Goal: Transaction & Acquisition: Purchase product/service

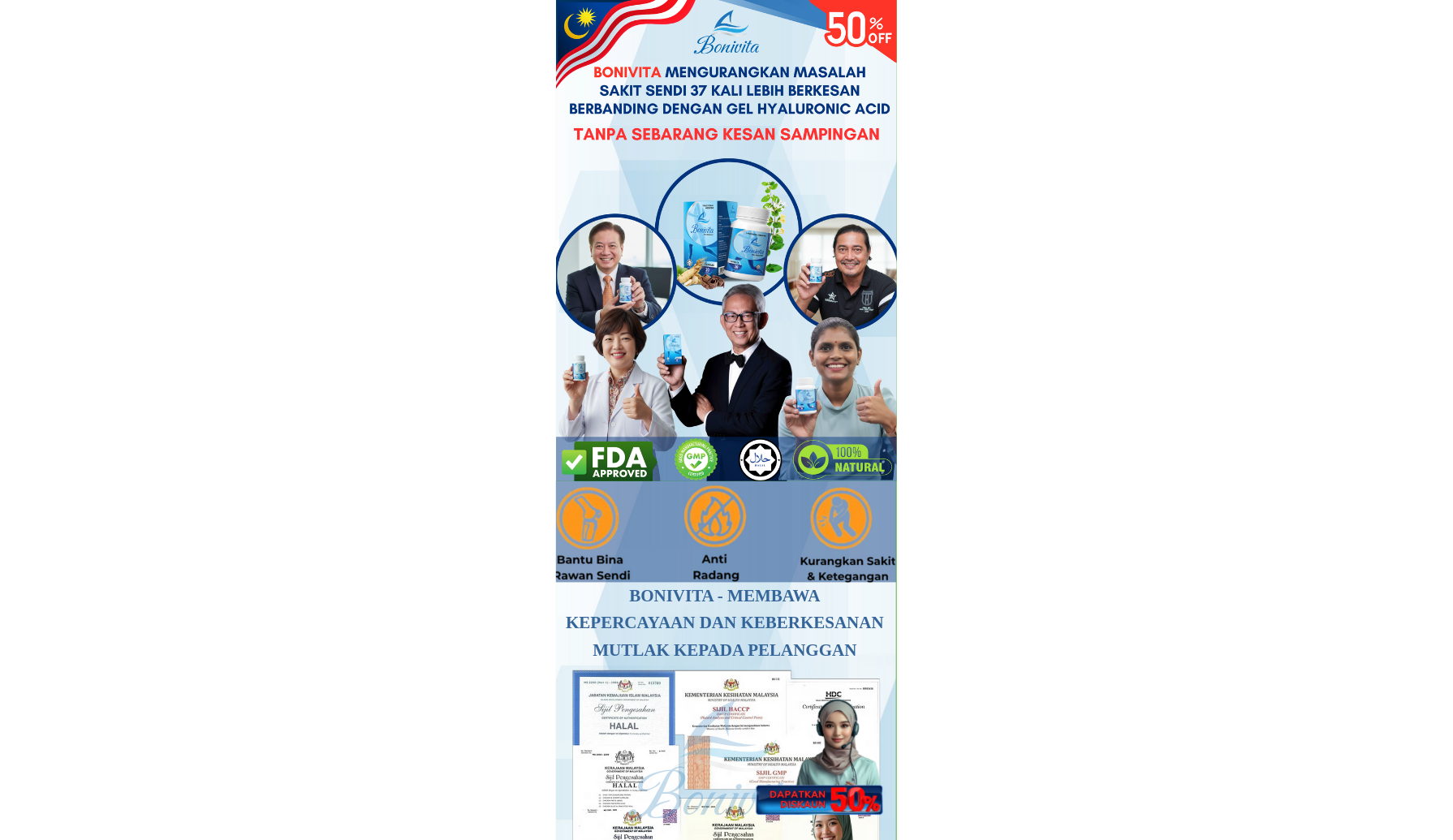
type input "test"
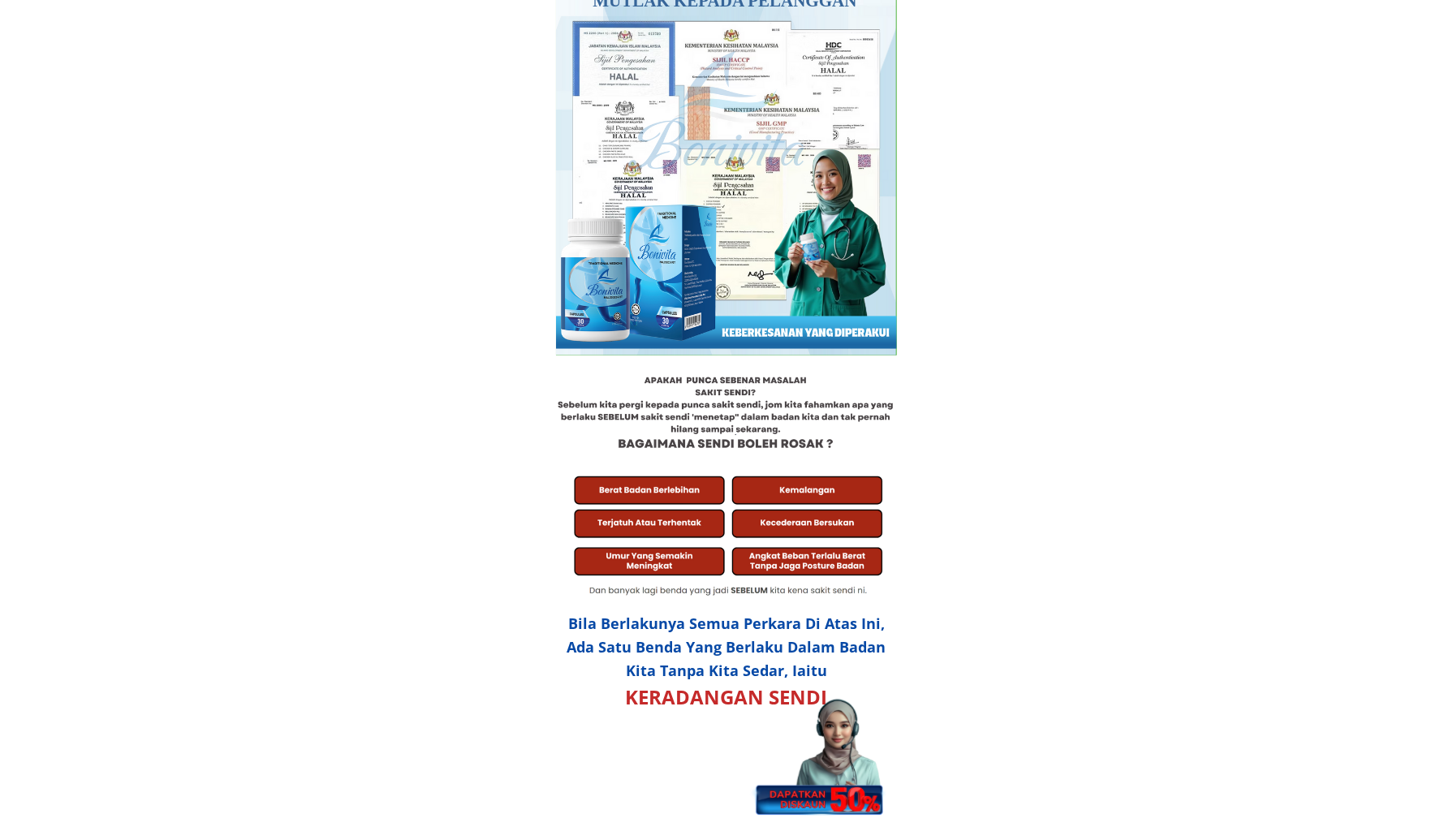
scroll to position [1136, 0]
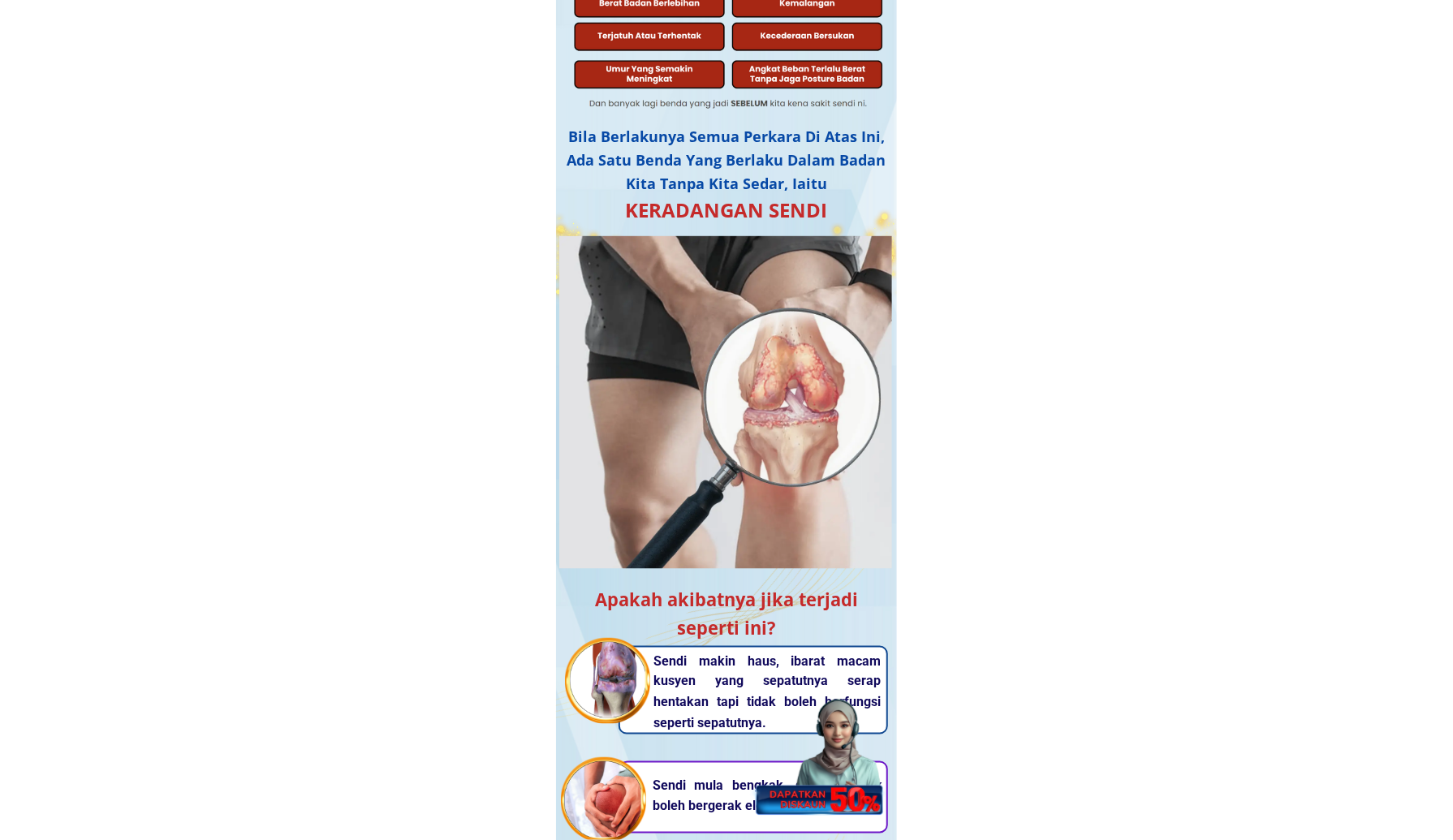
click at [836, 759] on div at bounding box center [818, 746] width 143 height 140
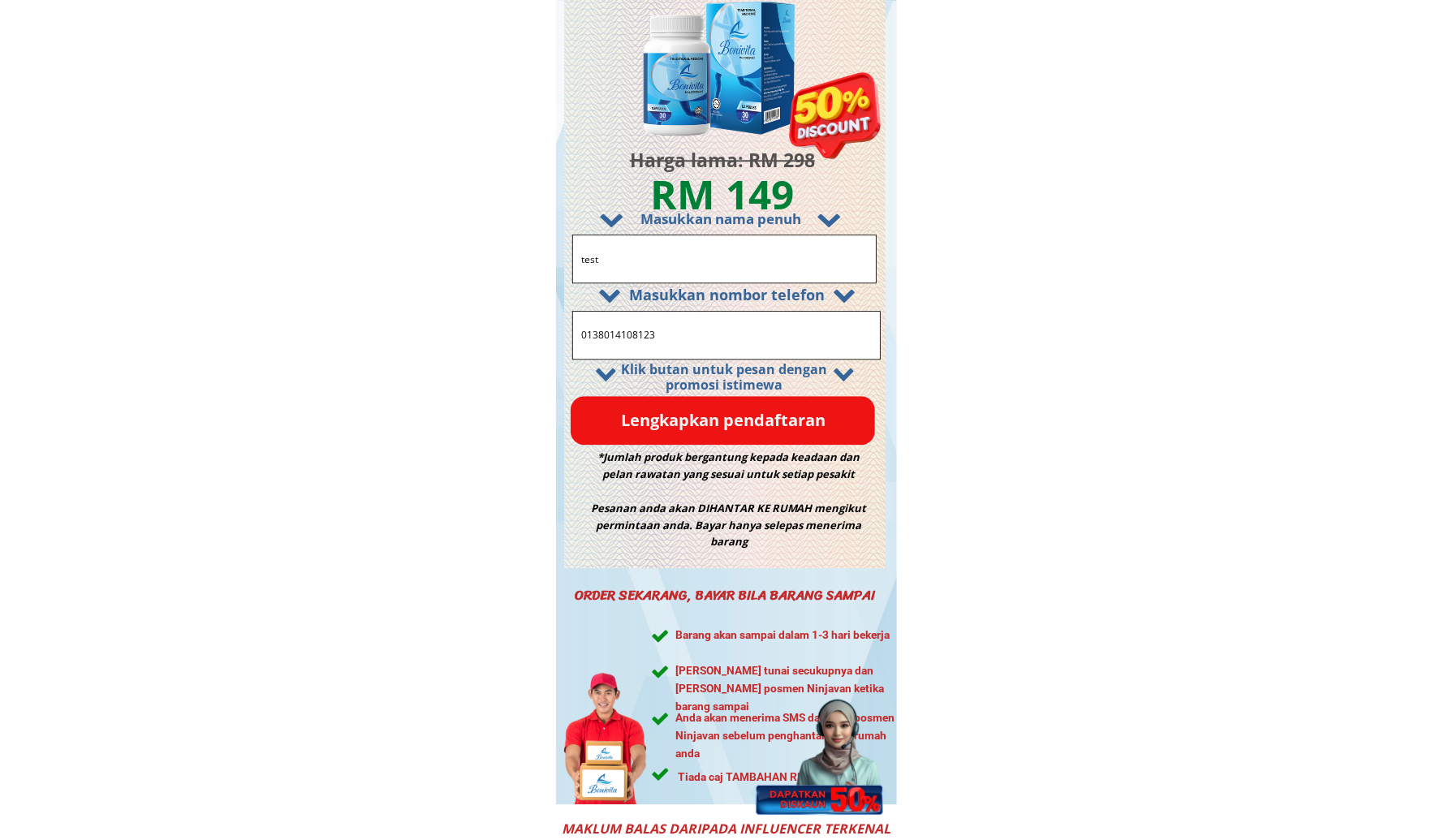
drag, startPoint x: 656, startPoint y: 265, endPoint x: 461, endPoint y: 260, distance: 195.1
click at [645, 339] on input "0138014108123" at bounding box center [726, 335] width 298 height 47
paste input "46698371"
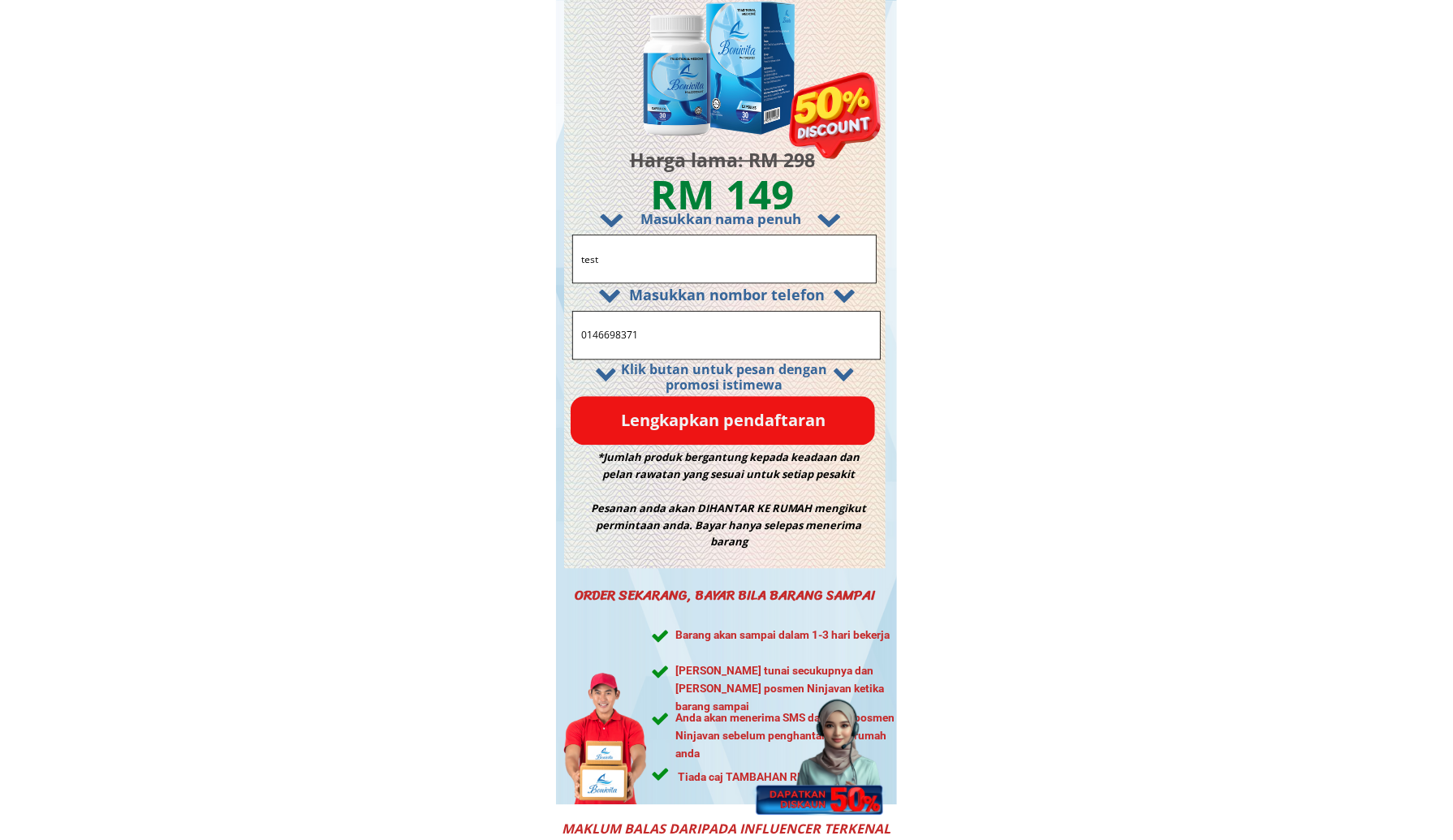
type input "0146698371"
drag, startPoint x: 621, startPoint y: 252, endPoint x: 519, endPoint y: 246, distance: 102.2
paste input "[PERSON_NAME]"
type input "[PERSON_NAME]"
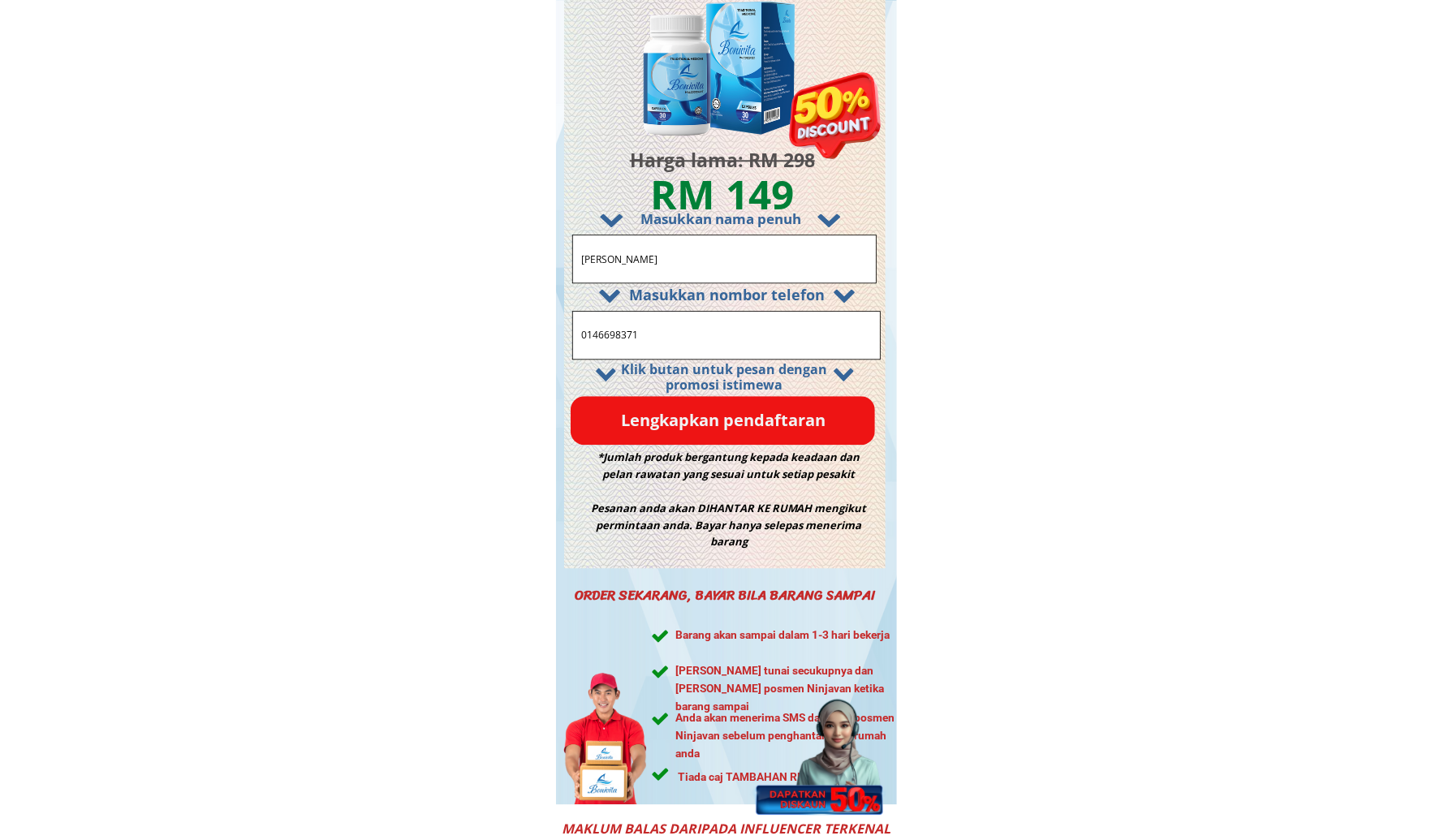
click at [643, 418] on p "Lengkapkan pendaftaran" at bounding box center [723, 420] width 305 height 49
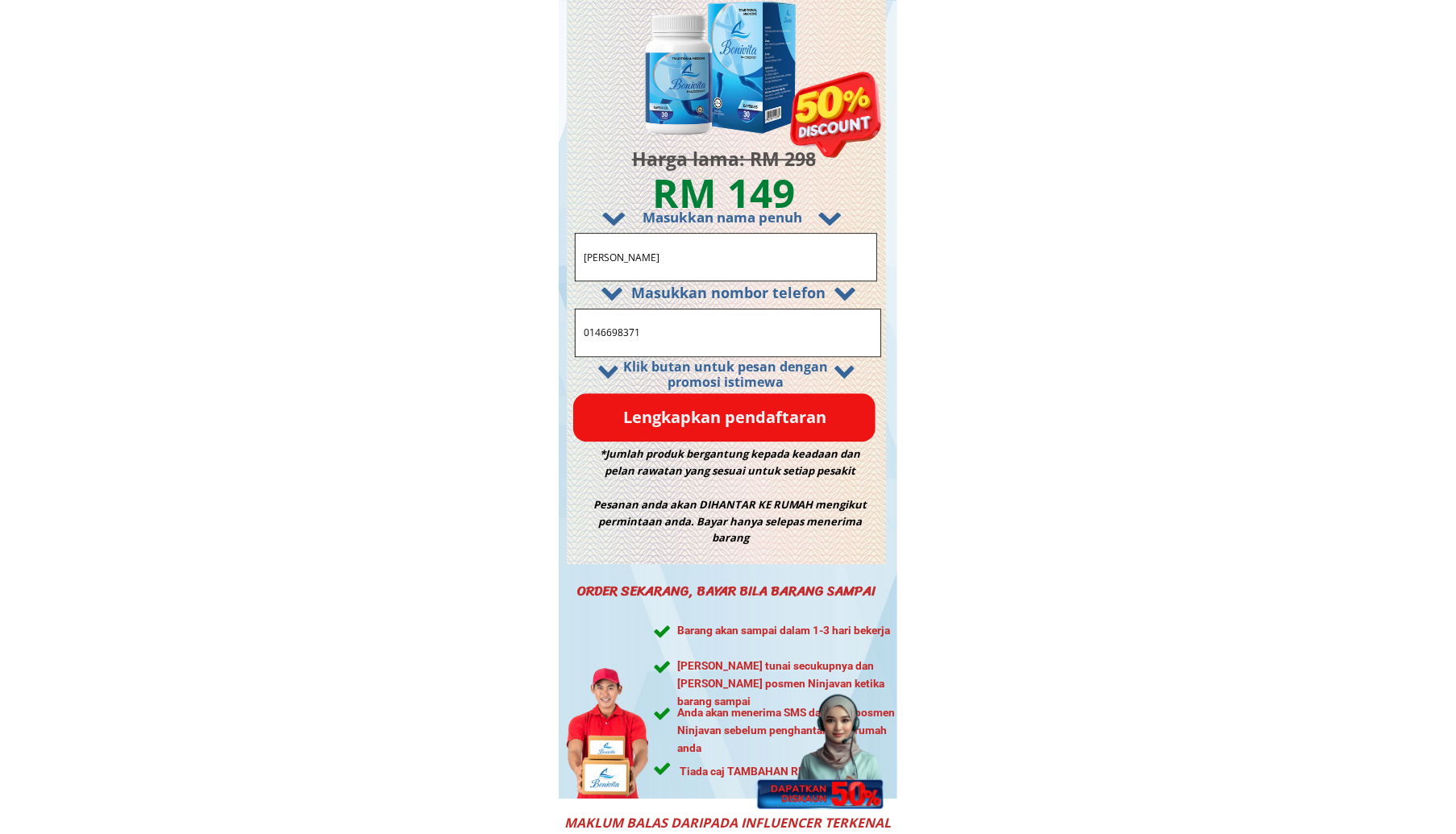
scroll to position [0, 0]
